Goal: Learn about a topic: Learn about a topic

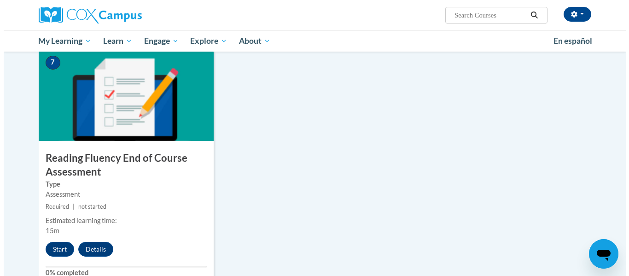
scroll to position [705, 0]
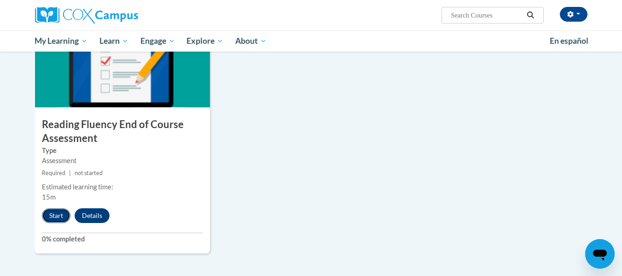
click at [58, 209] on button "Start" at bounding box center [56, 215] width 29 height 15
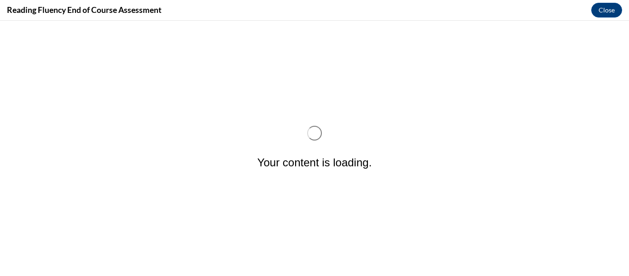
scroll to position [0, 0]
